Goal: Entertainment & Leisure: Consume media (video, audio)

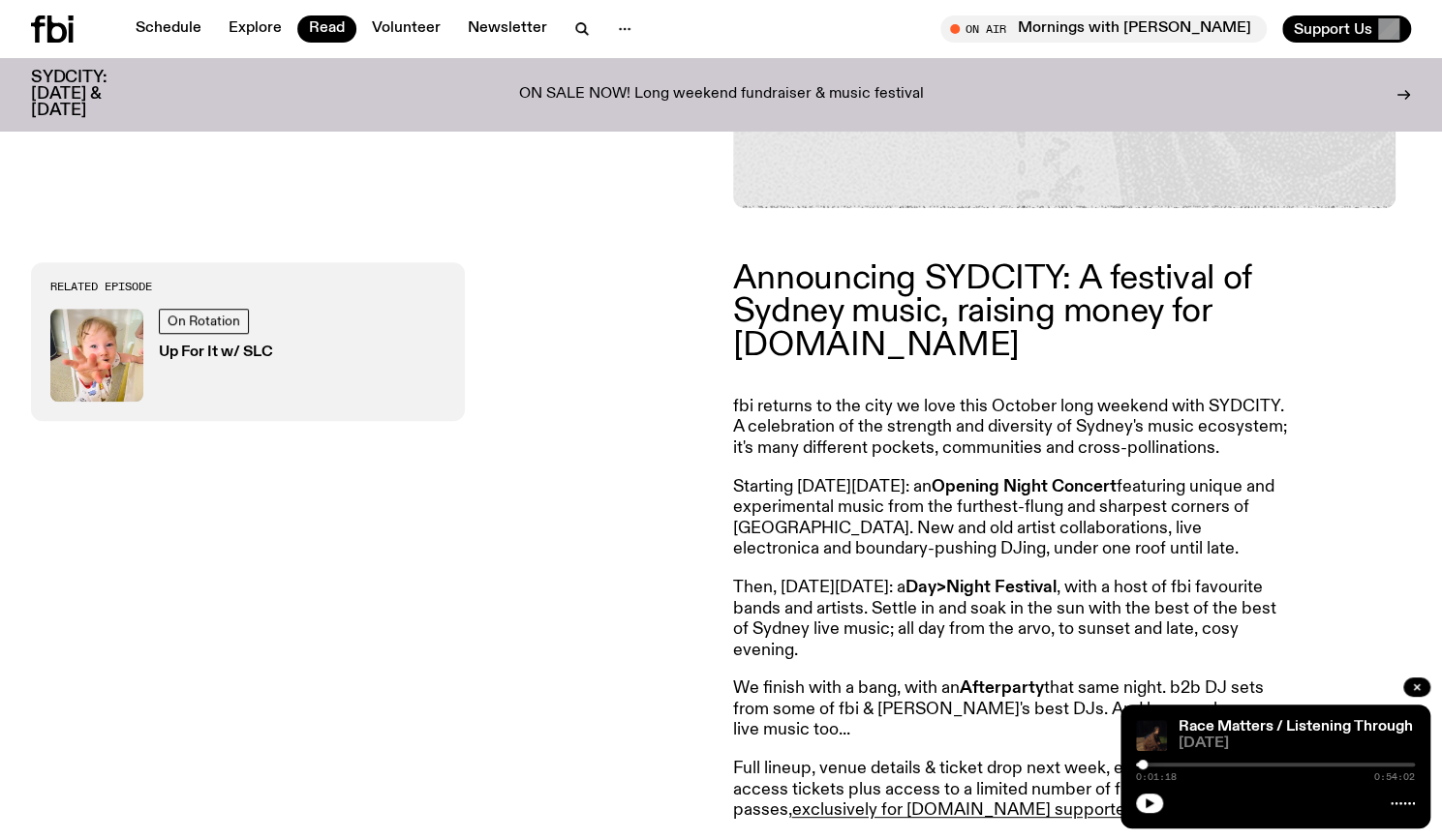
scroll to position [788, 0]
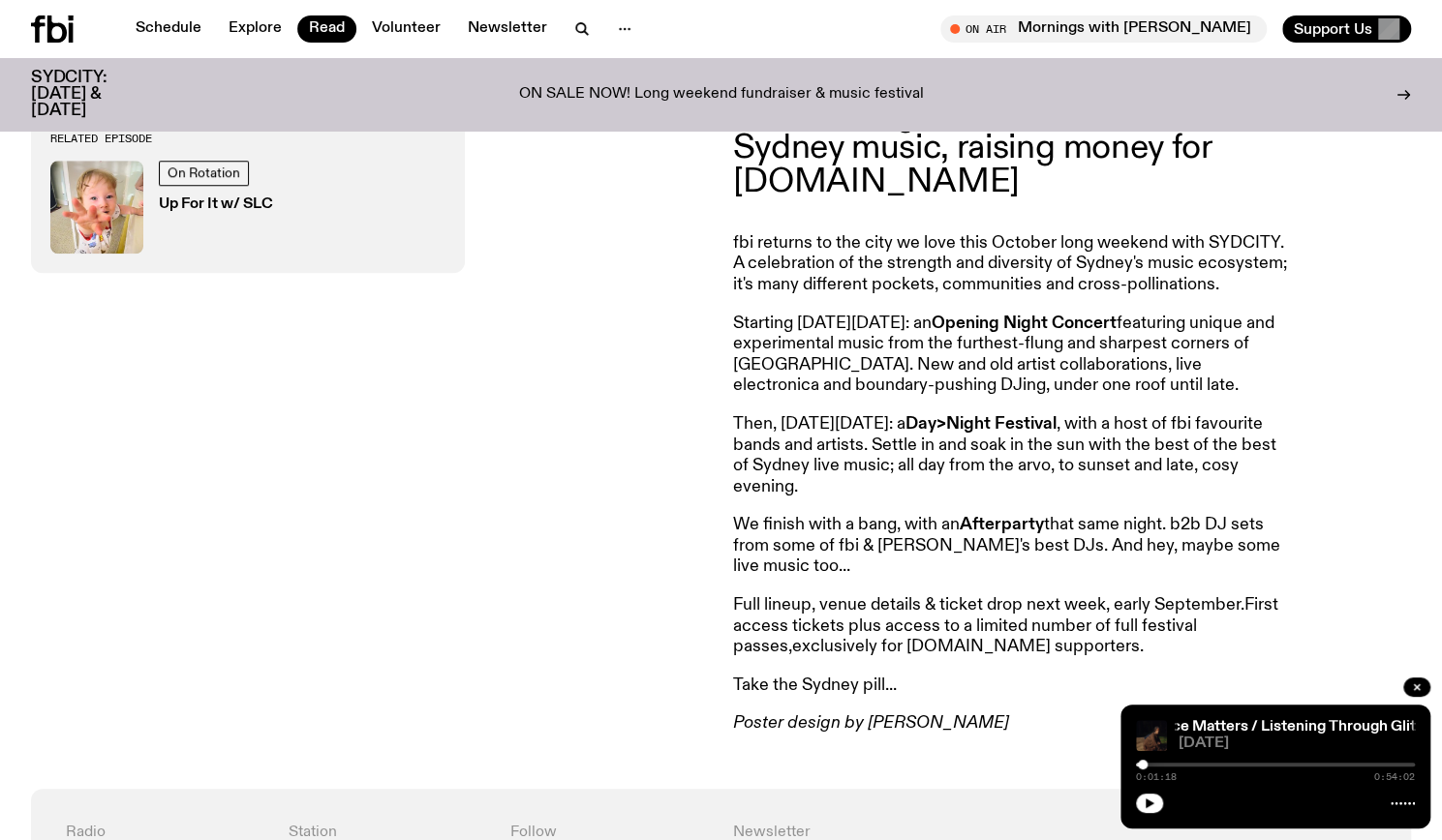
click at [893, 655] on link "exclusively for fbi.radio supporters." at bounding box center [968, 647] width 352 height 17
click at [150, 224] on div "On Rotation Up For It w/ SLC" at bounding box center [248, 208] width 395 height 93
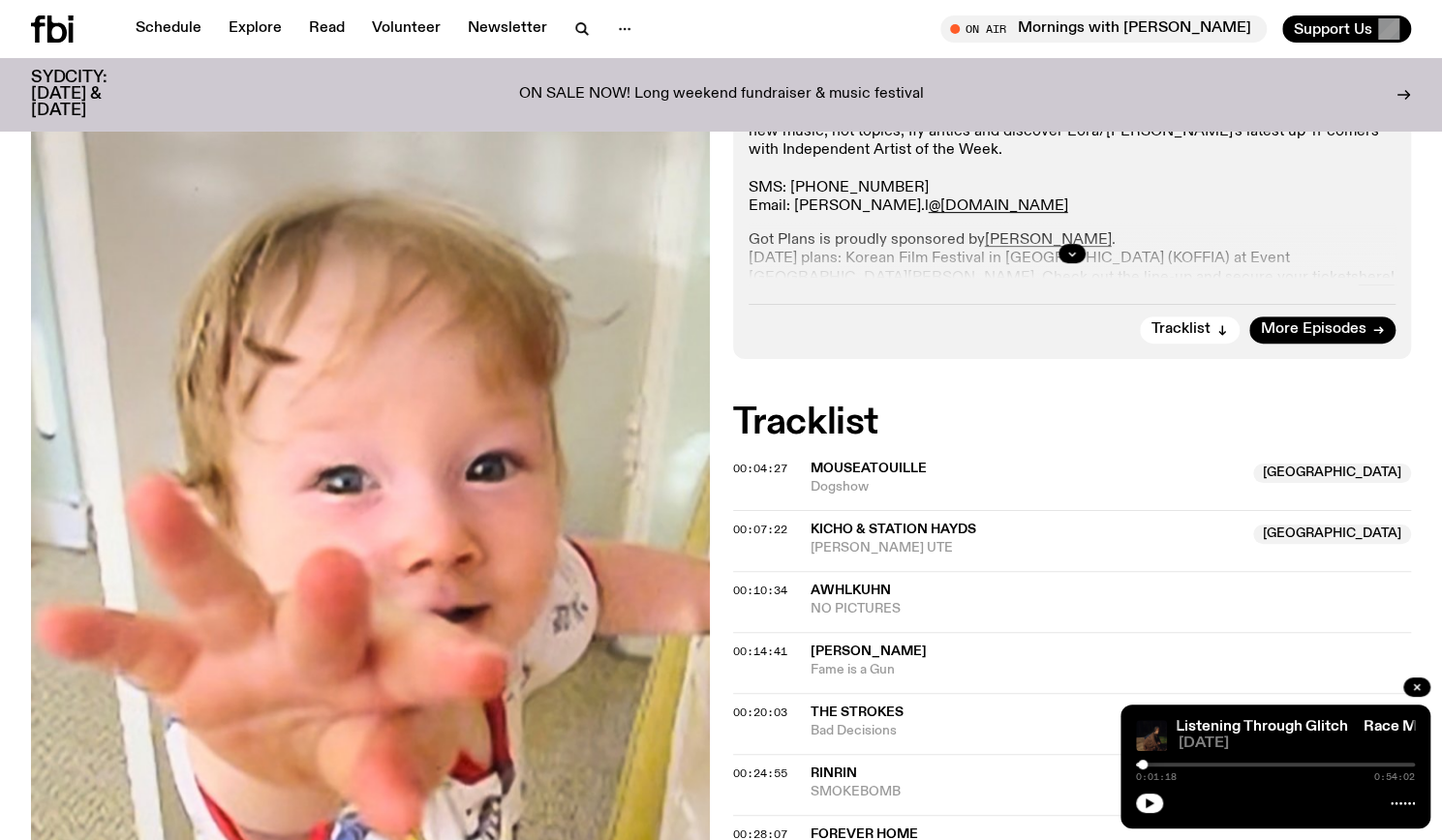
scroll to position [459, 0]
drag, startPoint x: 75, startPoint y: 13, endPoint x: 66, endPoint y: 19, distance: 10.8
click at [75, 13] on div "Schedule Explore Read Volunteer Newsletter On Air Mornings with Ben Hansen Tune…" at bounding box center [721, 29] width 1442 height 58
click at [57, 26] on icon at bounding box center [57, 29] width 19 height 27
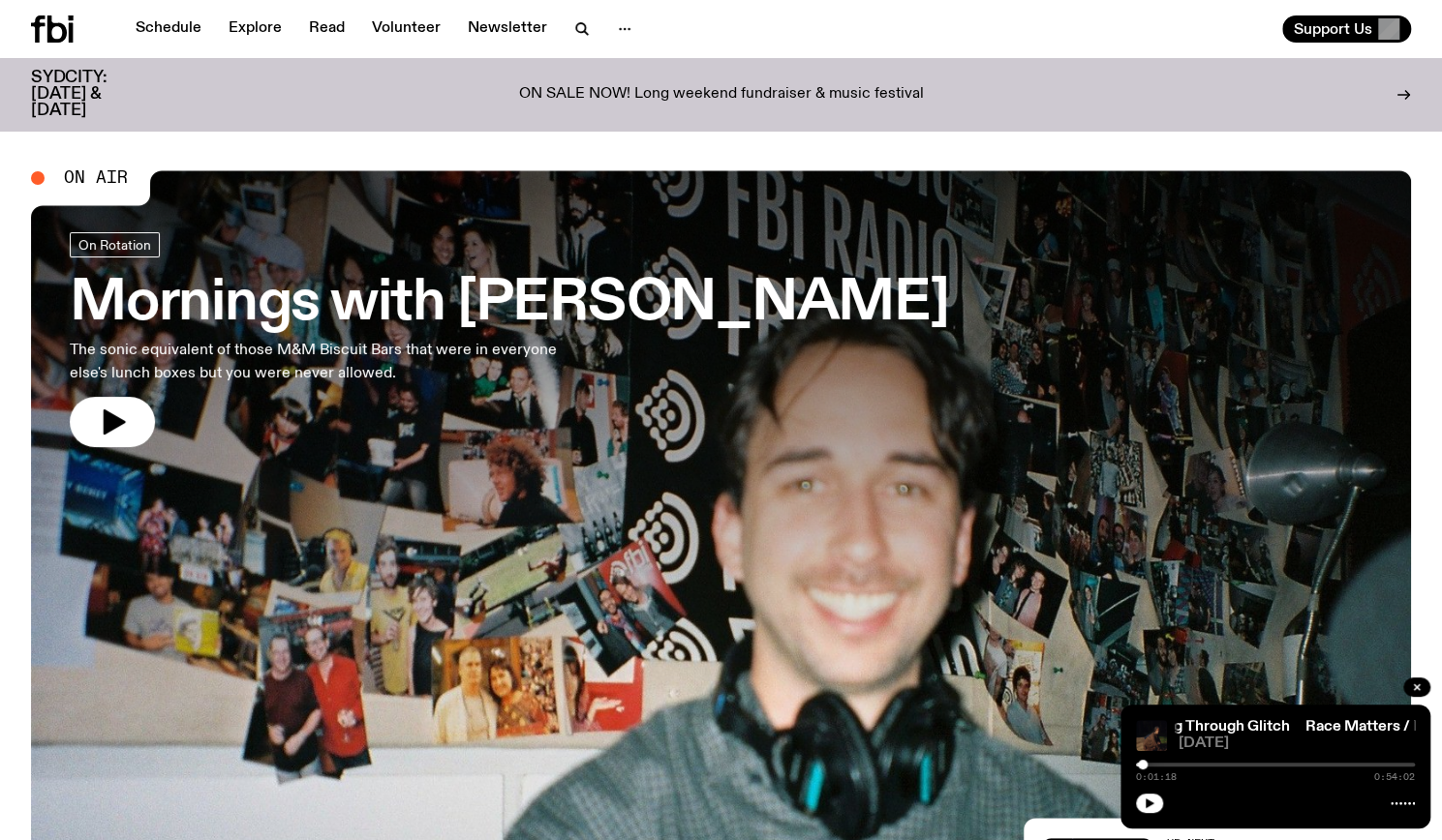
scroll to position [60, 0]
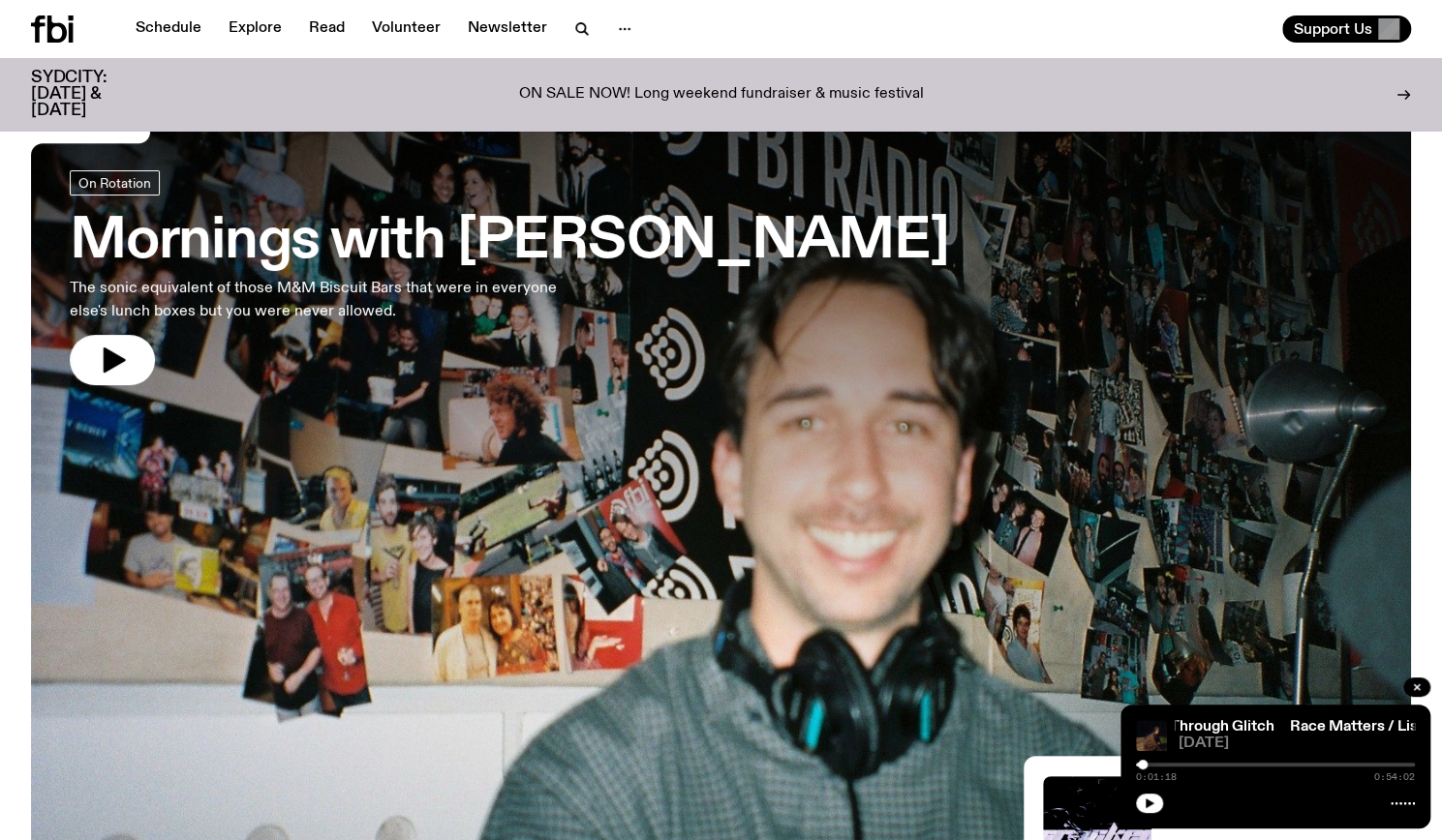
click at [771, 86] on p "ON SALE NOW! Long weekend fundraiser & music festival" at bounding box center [721, 95] width 405 height 17
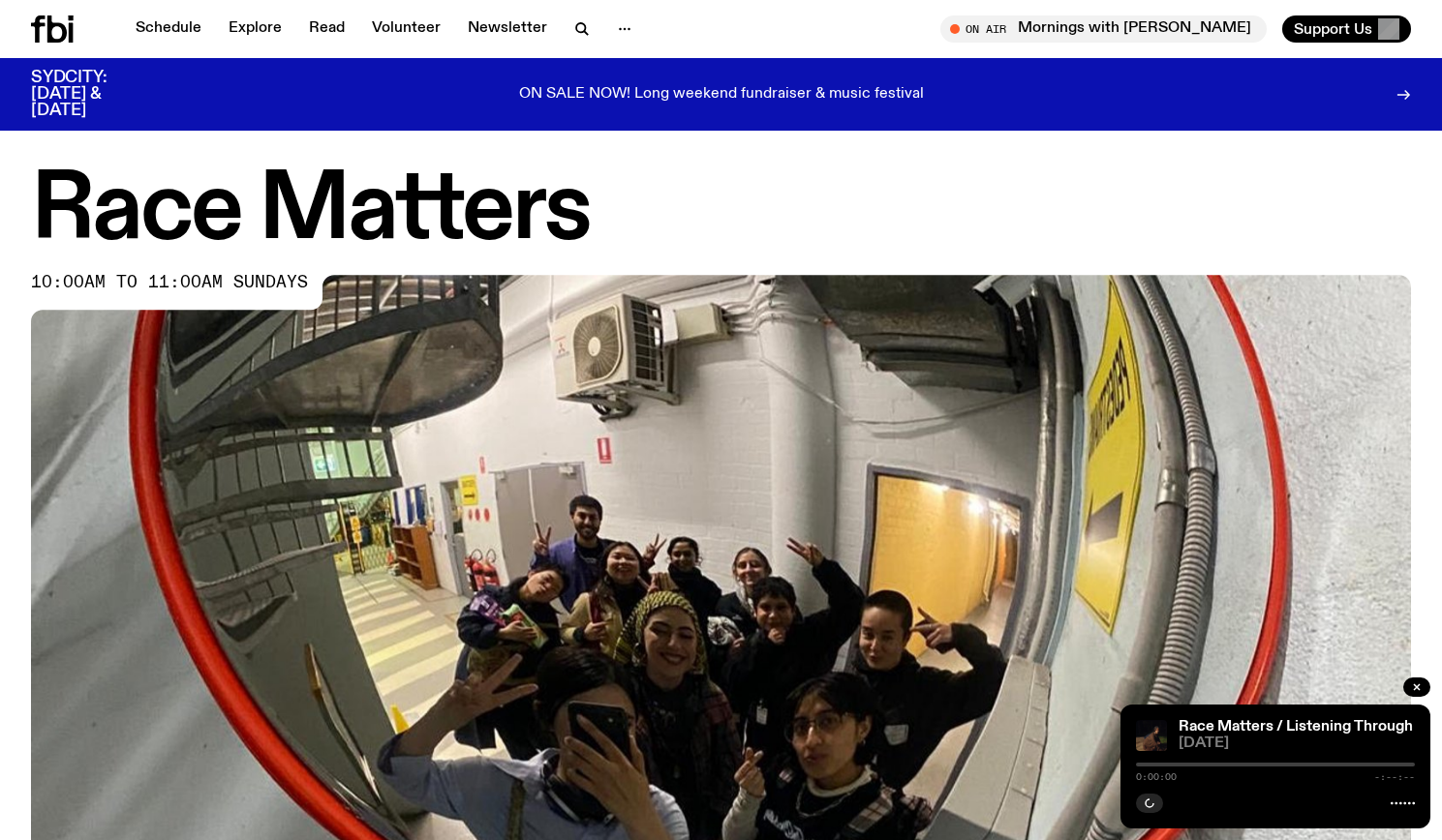
scroll to position [942, 0]
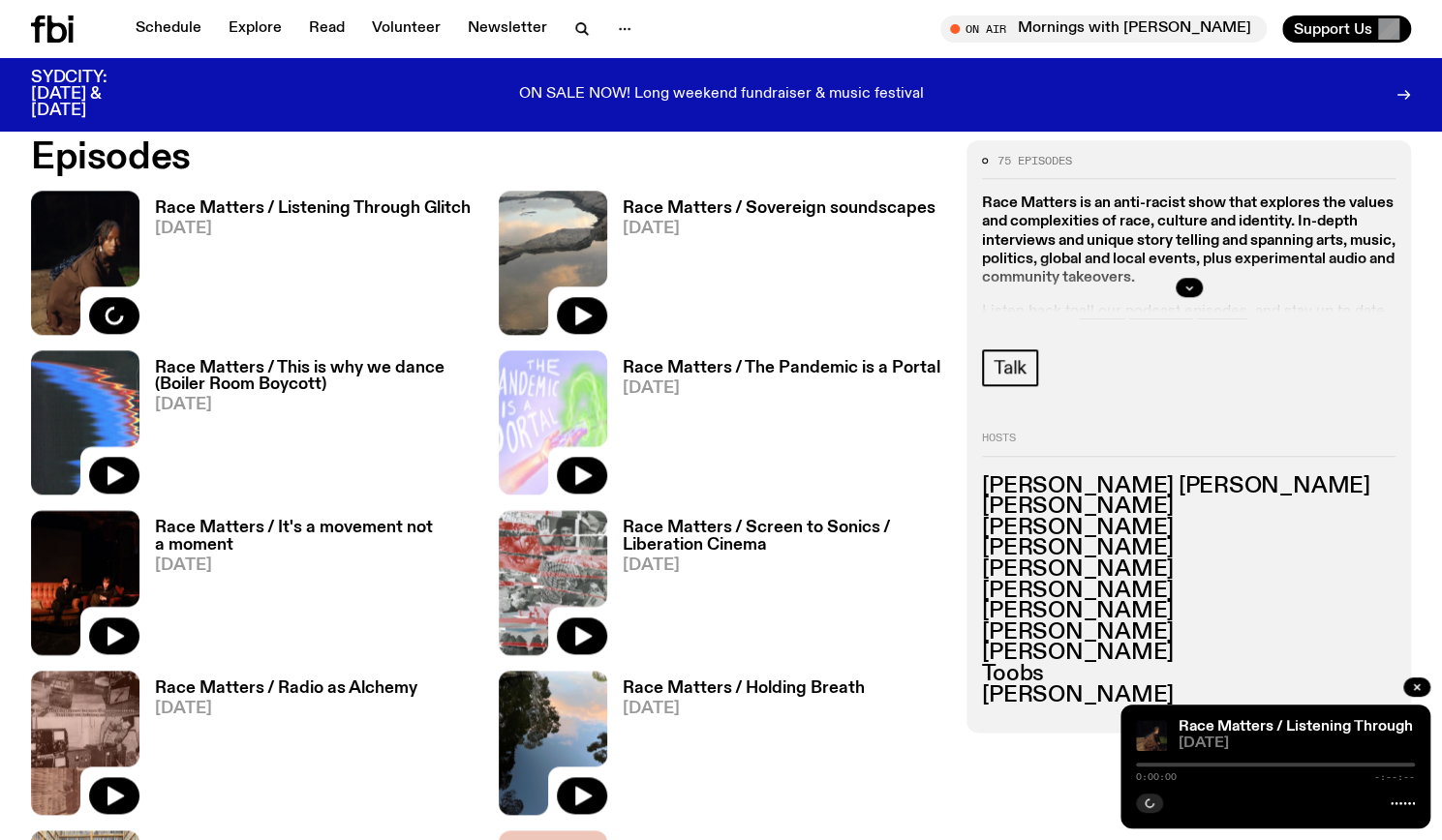
click at [341, 207] on h3 "Race Matters / Listening Through Glitch" at bounding box center [313, 208] width 316 height 17
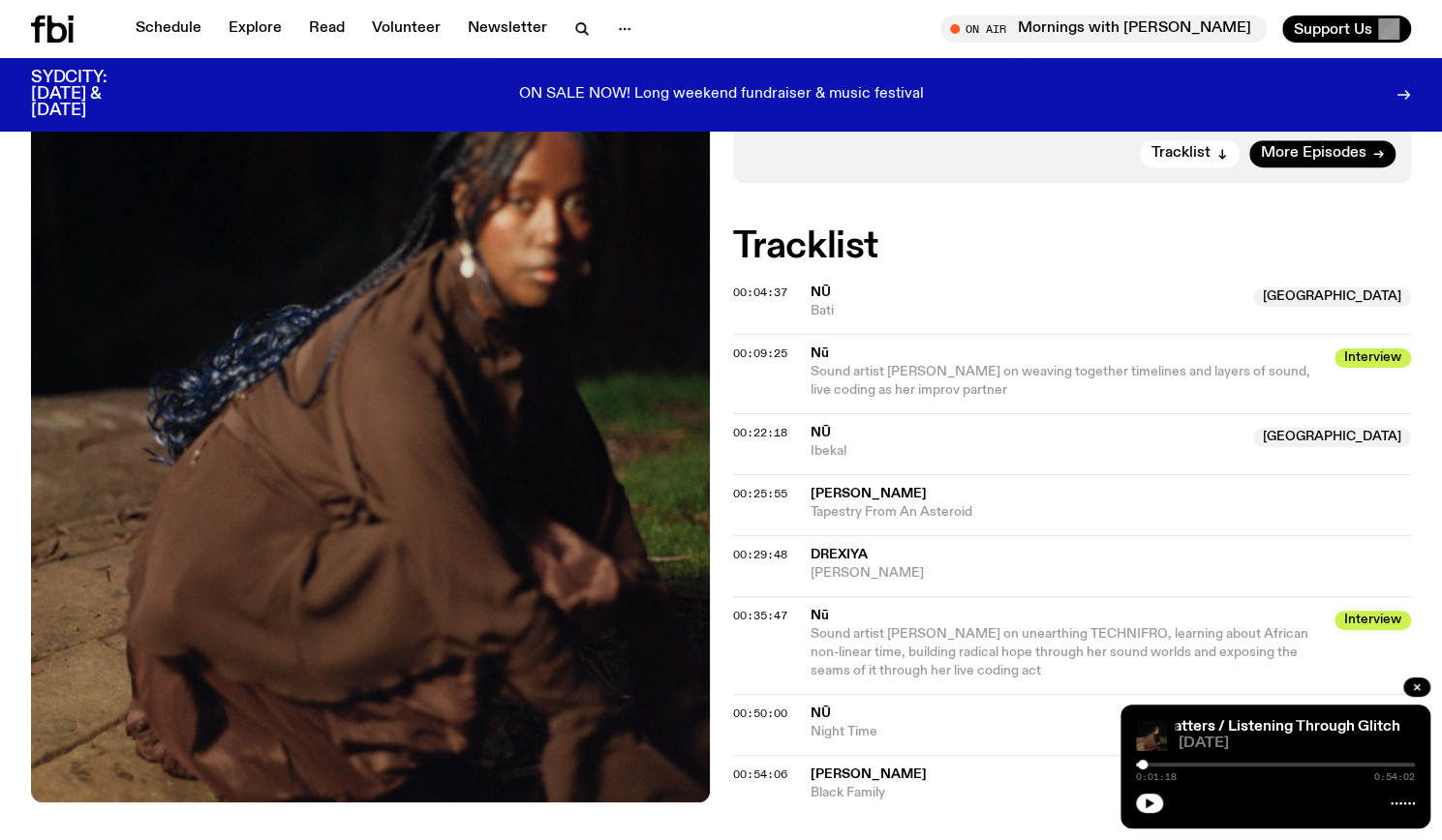
scroll to position [507, 0]
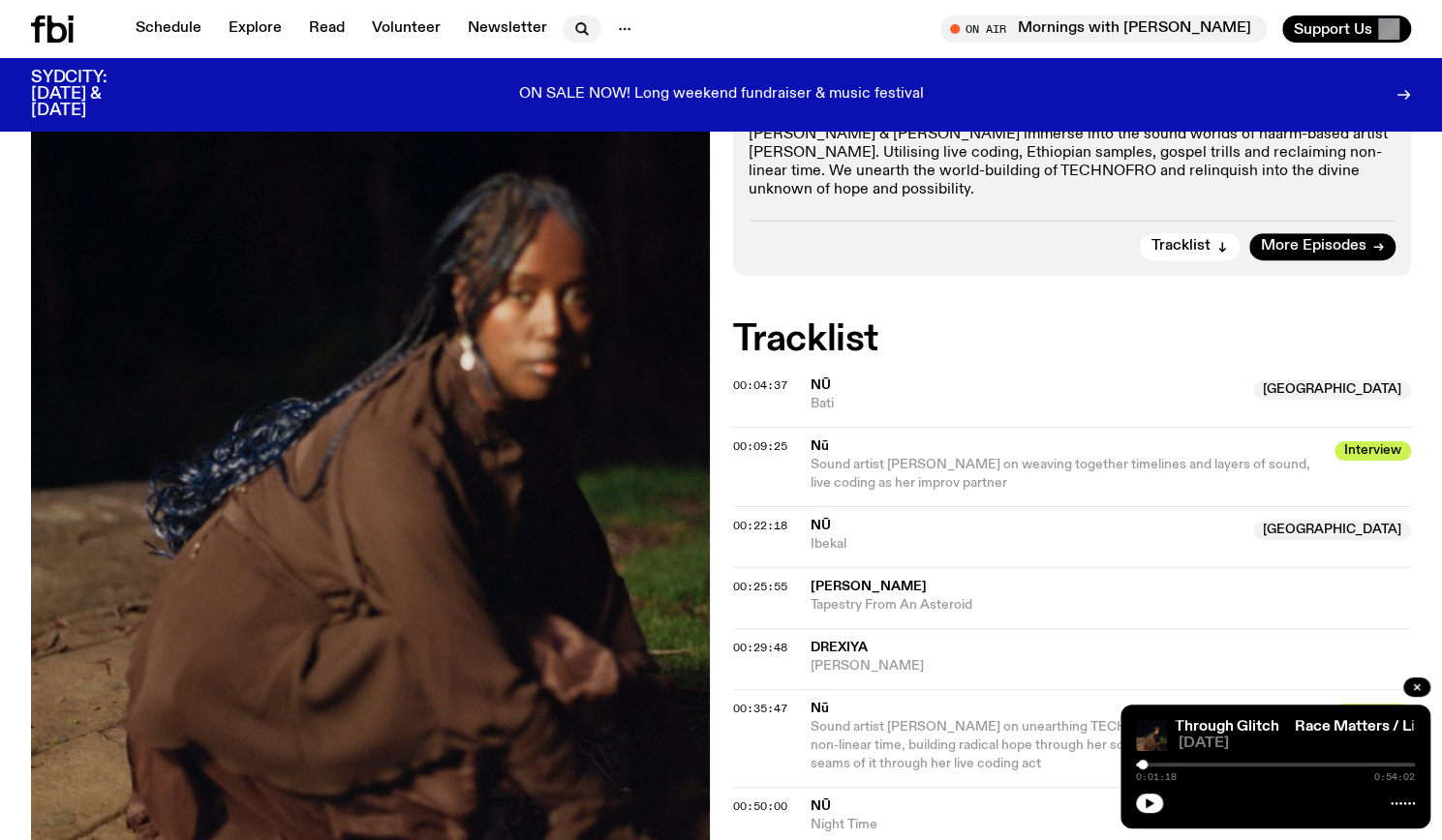
click at [578, 21] on icon "button" at bounding box center [582, 29] width 23 height 23
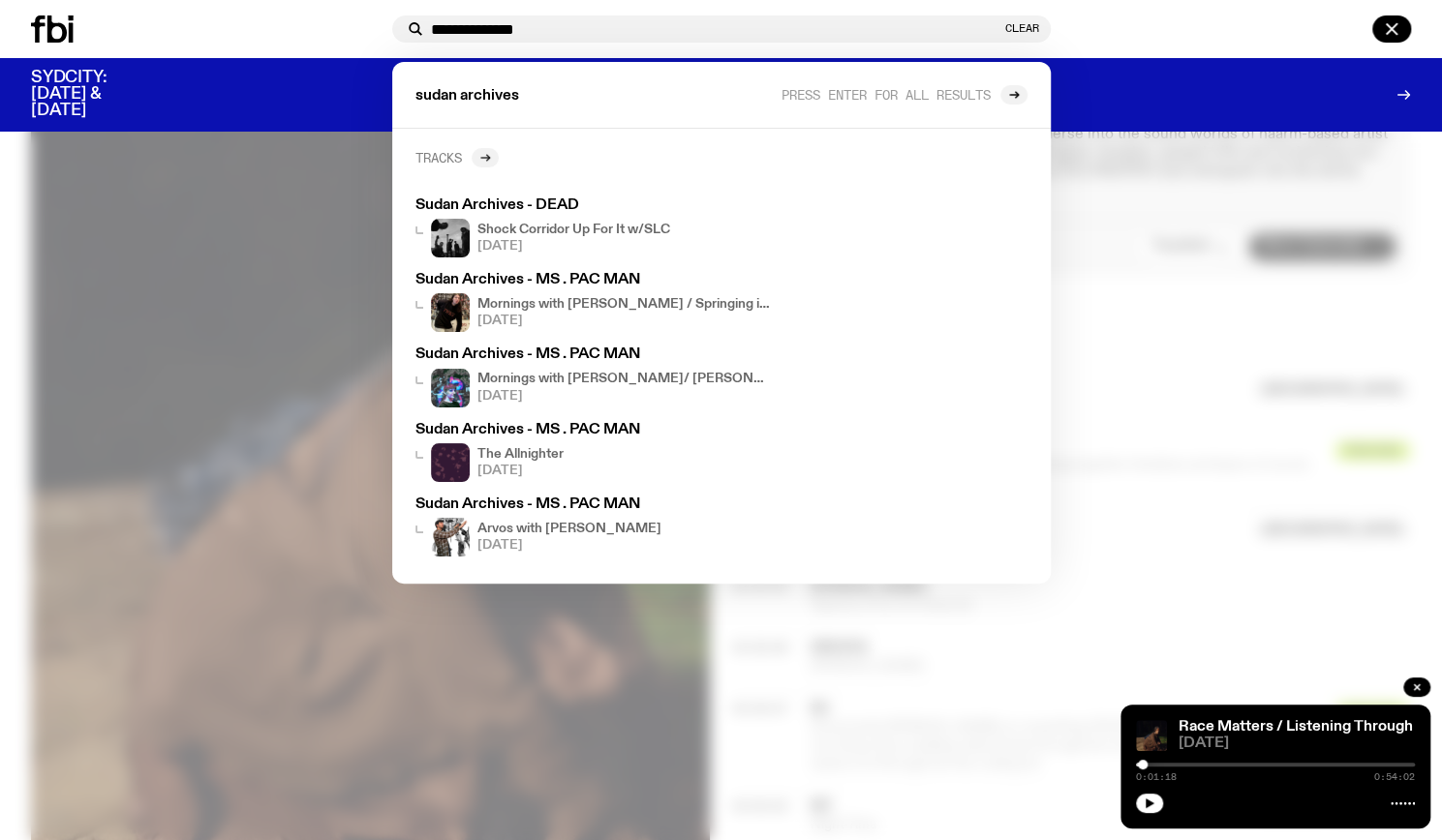
type input "**********"
click at [486, 154] on icon at bounding box center [486, 158] width 12 height 12
